Goal: Communication & Community: Answer question/provide support

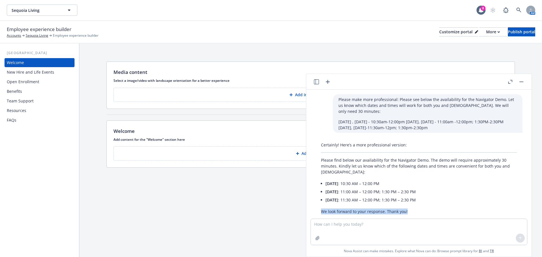
scroll to position [16, 0]
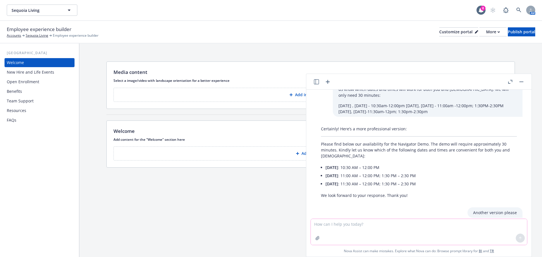
click at [313, 226] on textarea at bounding box center [419, 232] width 216 height 26
paste textarea "Since working the minimum of 30 hours is usually considered full-time, please c…"
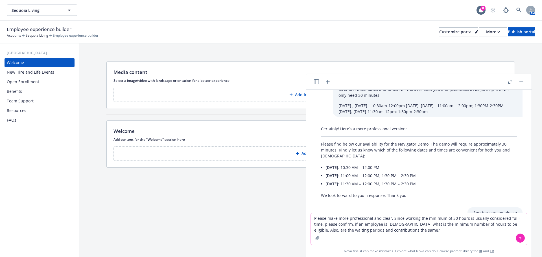
click at [413, 230] on textarea "Please make more professional and clear, Since working the minimum of 30 hours …" at bounding box center [419, 229] width 216 height 32
type textarea "Please make more professional and clear, Since working the minimum of 30 hours …"
click at [518, 237] on icon at bounding box center [520, 238] width 4 height 4
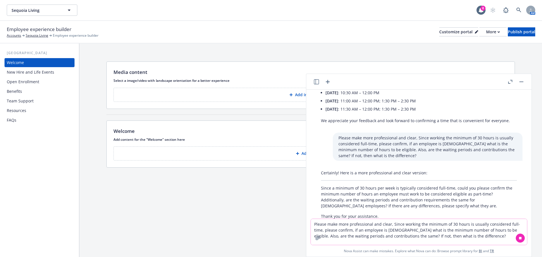
scroll to position [197, 0]
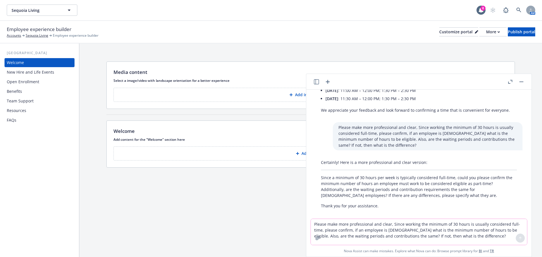
click at [313, 227] on textarea "Please make more professional and clear, Since working the minimum of 30 hours …" at bounding box center [419, 232] width 216 height 26
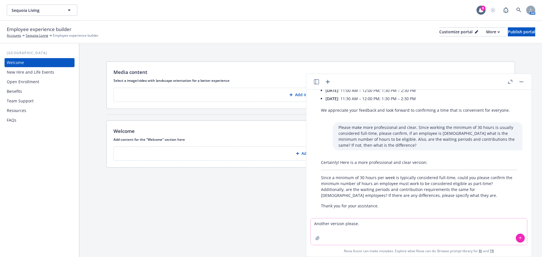
type textarea "Another version please."
click at [519, 238] on icon at bounding box center [520, 237] width 2 height 1
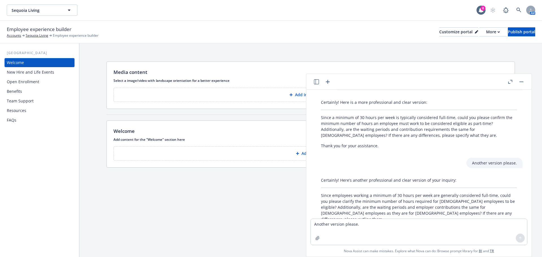
scroll to position [274, 0]
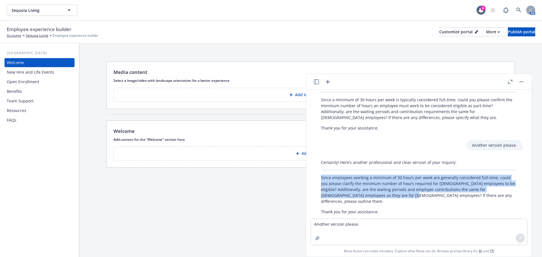
drag, startPoint x: 321, startPoint y: 173, endPoint x: 382, endPoint y: 191, distance: 63.7
click at [382, 191] on div "Certainly! Here’s another professional and clear version of your inquiry: Since…" at bounding box center [418, 187] width 207 height 60
copy p "Since employees working a minimum of 30 hours per week are generally considered…"
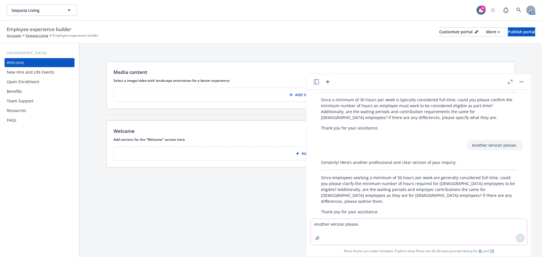
drag, startPoint x: 363, startPoint y: 225, endPoint x: 362, endPoint y: 219, distance: 5.4
click at [362, 224] on textarea "Another version please." at bounding box center [419, 232] width 216 height 26
drag, startPoint x: 387, startPoint y: 120, endPoint x: 423, endPoint y: 118, distance: 35.6
click at [388, 125] on p "Thank you for your assistance." at bounding box center [419, 128] width 196 height 6
click at [349, 109] on p "Since a minimum of 30 hours per week is typically considered full-time, could y…" at bounding box center [419, 109] width 196 height 24
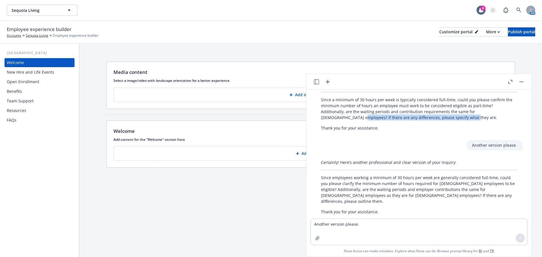
drag, startPoint x: 343, startPoint y: 111, endPoint x: 452, endPoint y: 112, distance: 109.3
click at [452, 112] on p "Since a minimum of 30 hours per week is typically considered full-time, could y…" at bounding box center [419, 109] width 196 height 24
copy p "If there are any differences, please specify what they are."
